Goal: Obtain resource: Download file/media

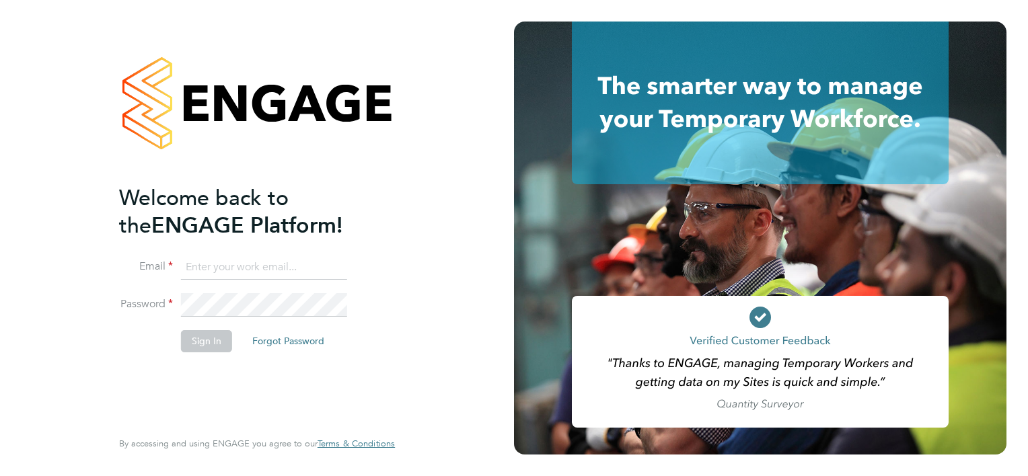
type input "stephen.foster@seddon.co.uk"
click at [213, 339] on button "Sign In" at bounding box center [206, 341] width 51 height 22
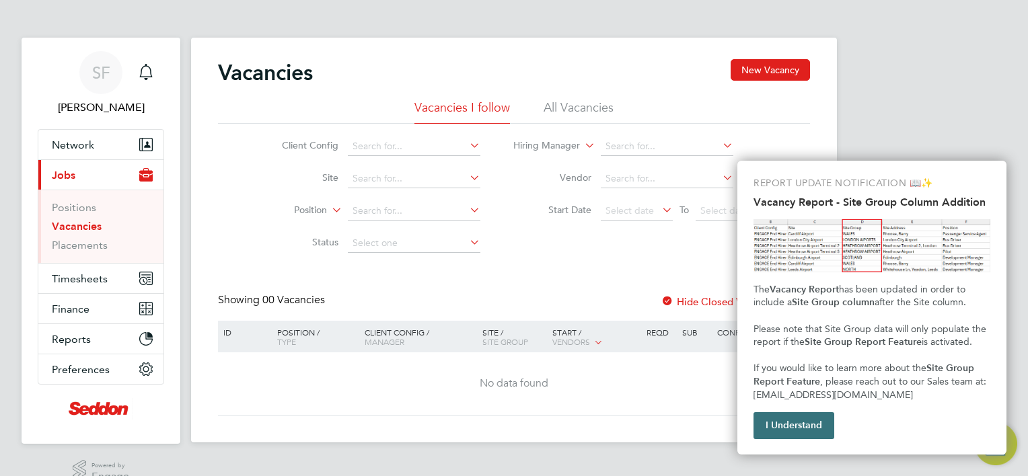
click at [783, 427] on button "I Understand" at bounding box center [793, 425] width 81 height 27
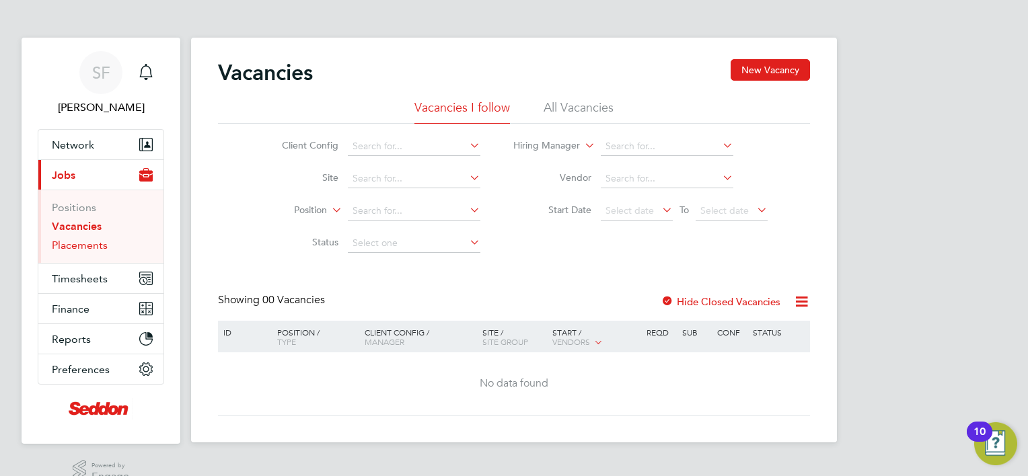
click at [71, 241] on link "Placements" at bounding box center [80, 245] width 56 height 13
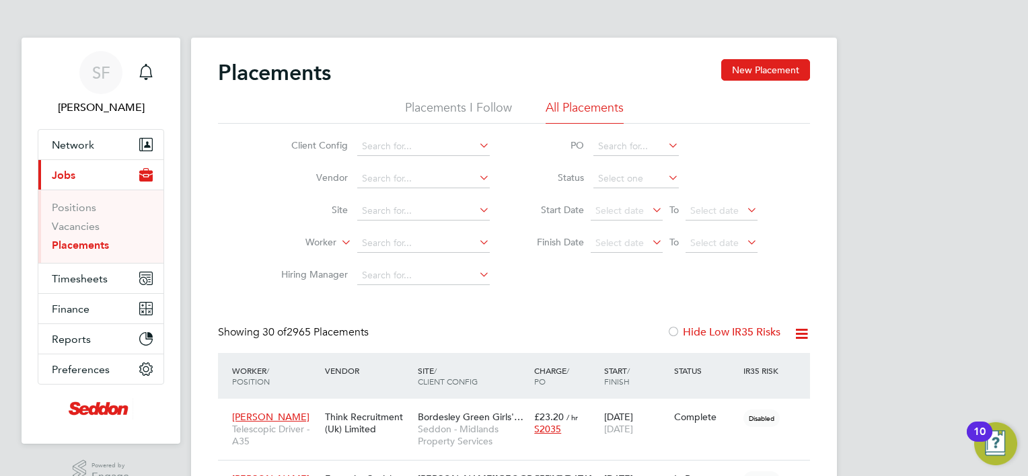
click at [730, 332] on label "Hide Low IR35 Risks" at bounding box center [724, 332] width 114 height 13
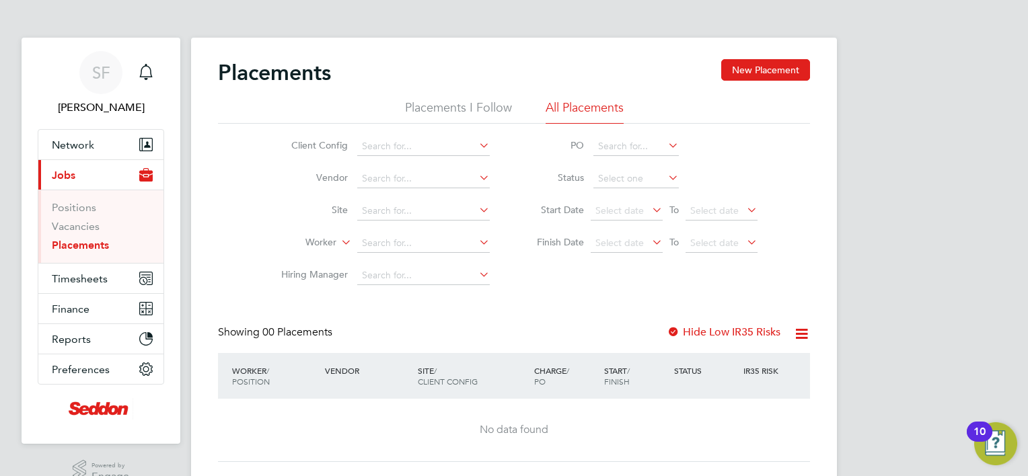
click at [802, 332] on icon at bounding box center [801, 334] width 17 height 17
click at [735, 367] on li "Download Placements Report" at bounding box center [735, 366] width 143 height 19
